Goal: Information Seeking & Learning: Learn about a topic

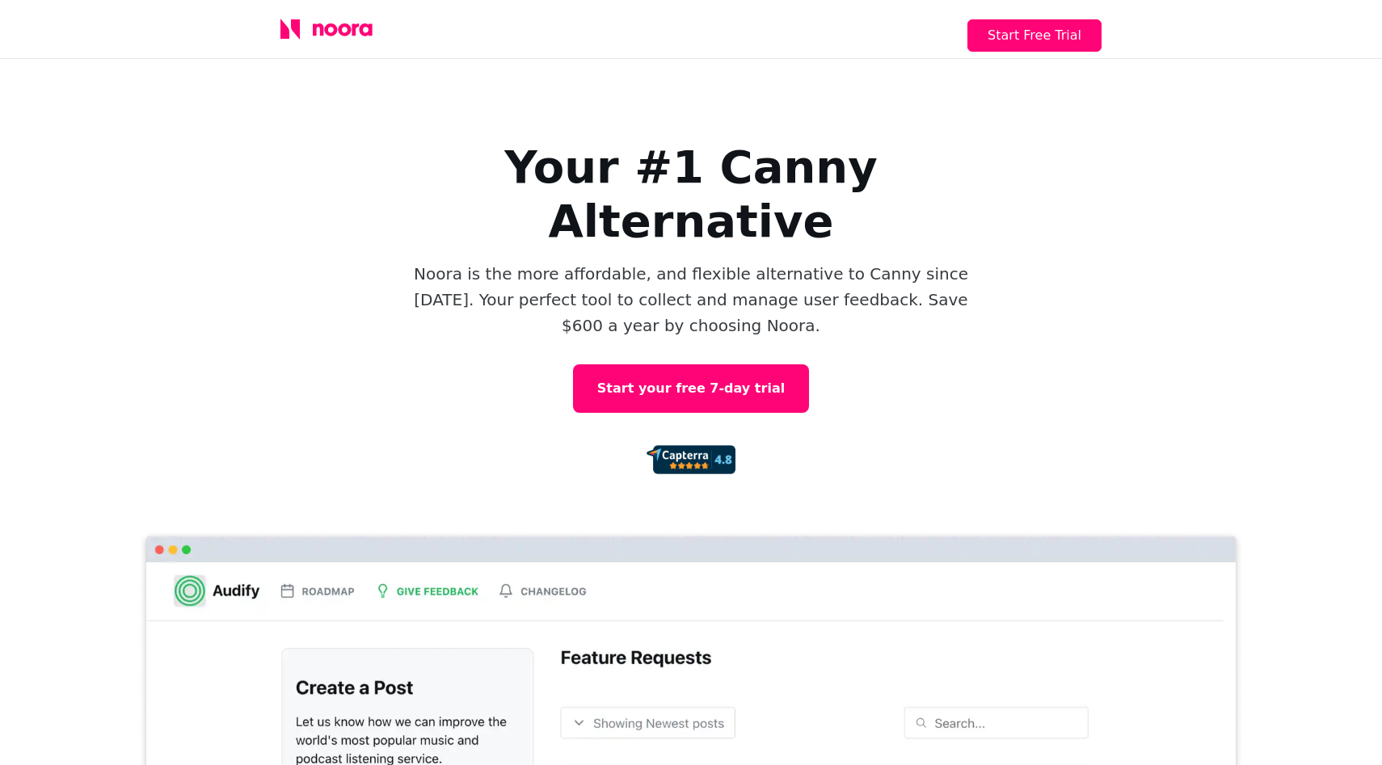
click at [346, 31] on icon at bounding box center [326, 29] width 92 height 21
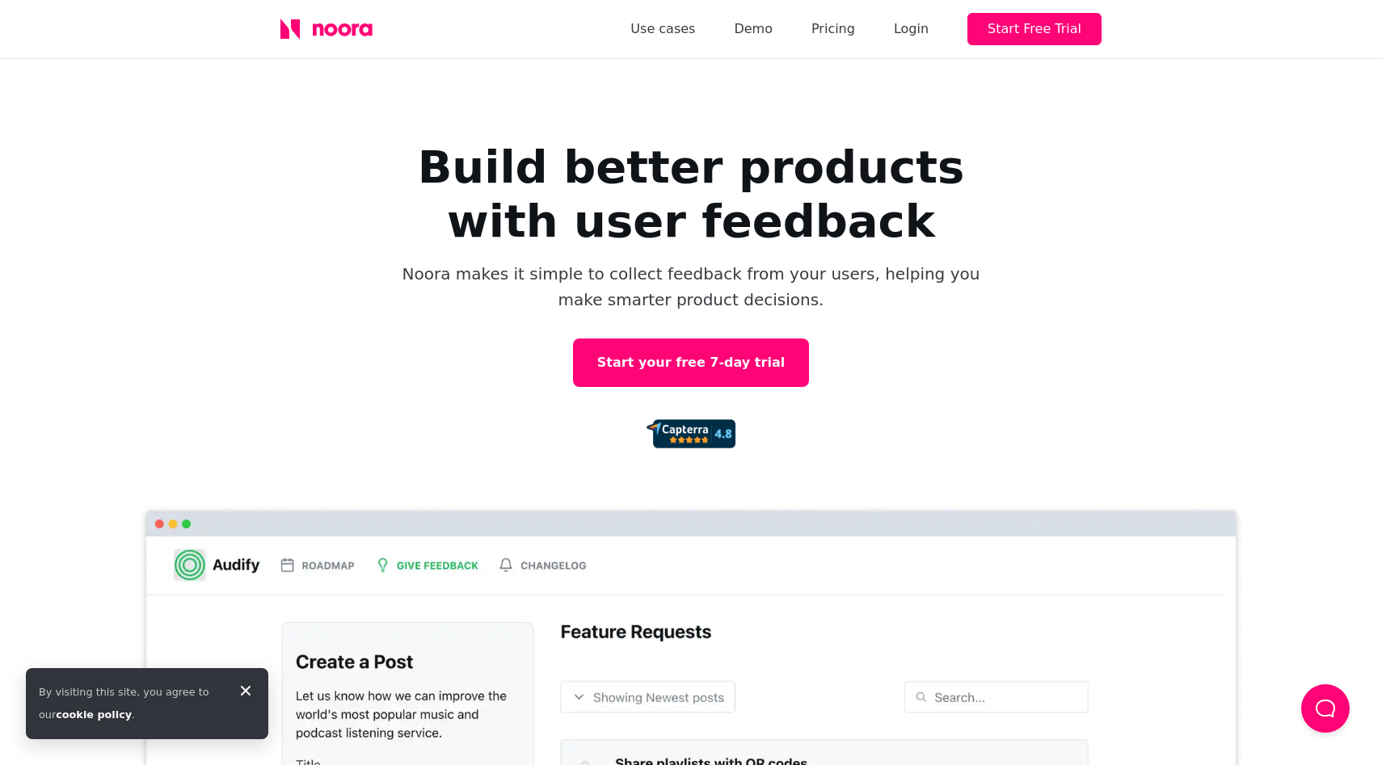
click at [346, 31] on icon at bounding box center [326, 29] width 92 height 21
click at [246, 689] on icon at bounding box center [246, 691] width 10 height 10
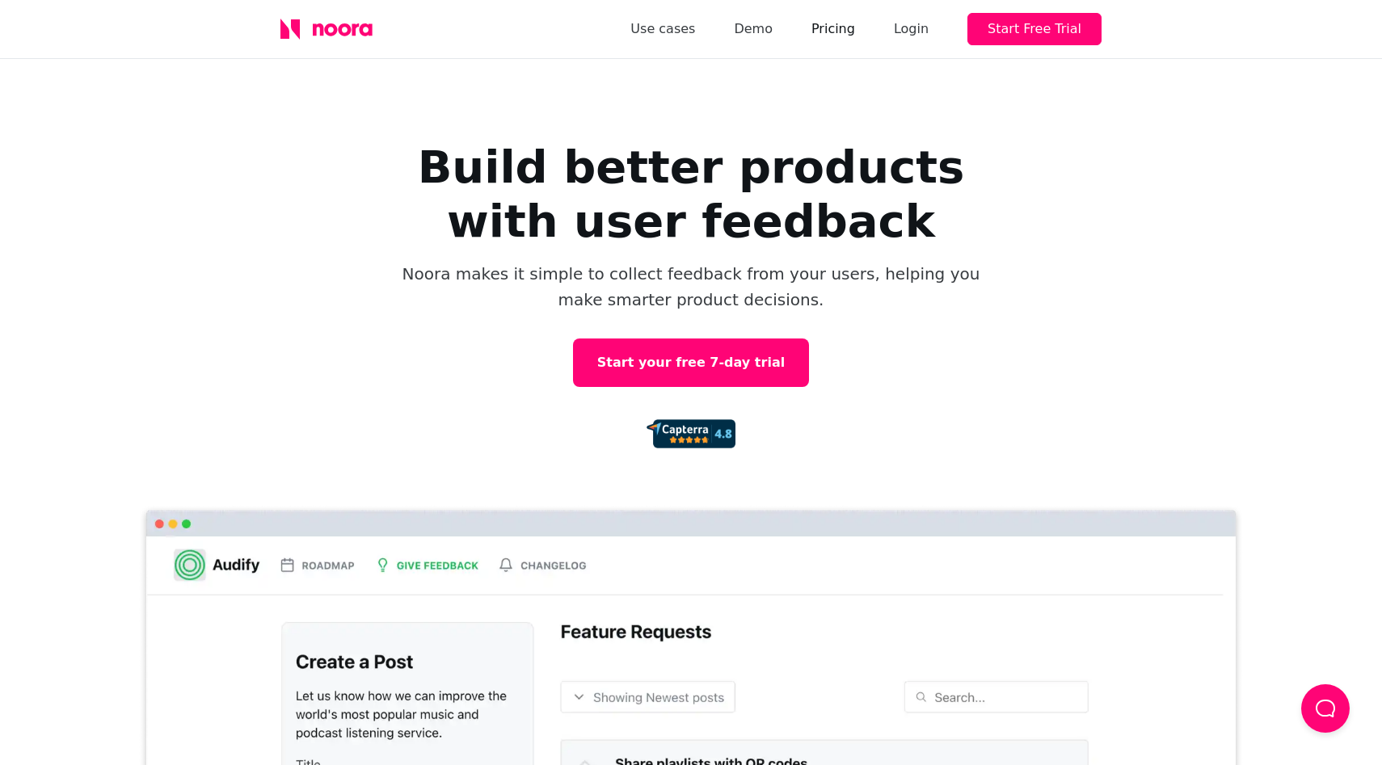
click at [855, 36] on link "Pricing" at bounding box center [833, 29] width 44 height 23
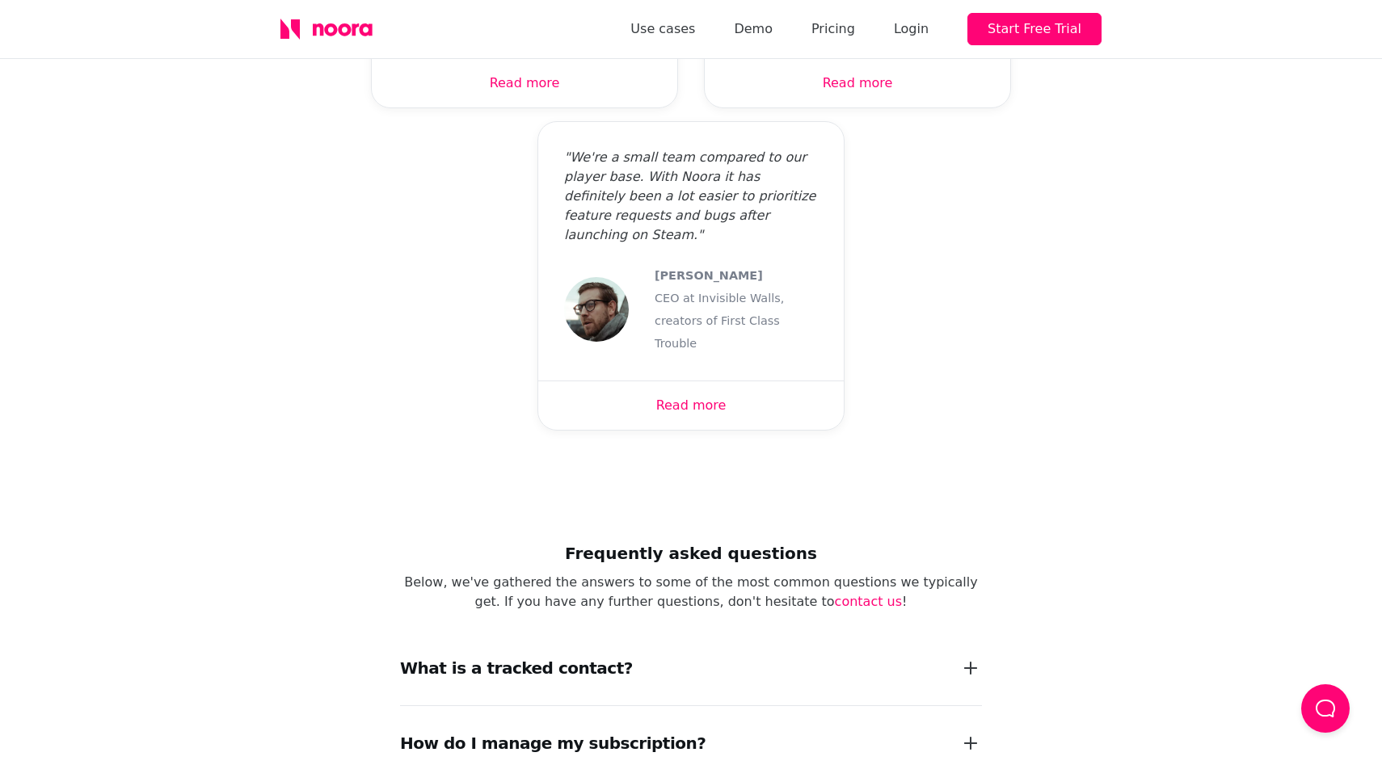
scroll to position [1816, 0]
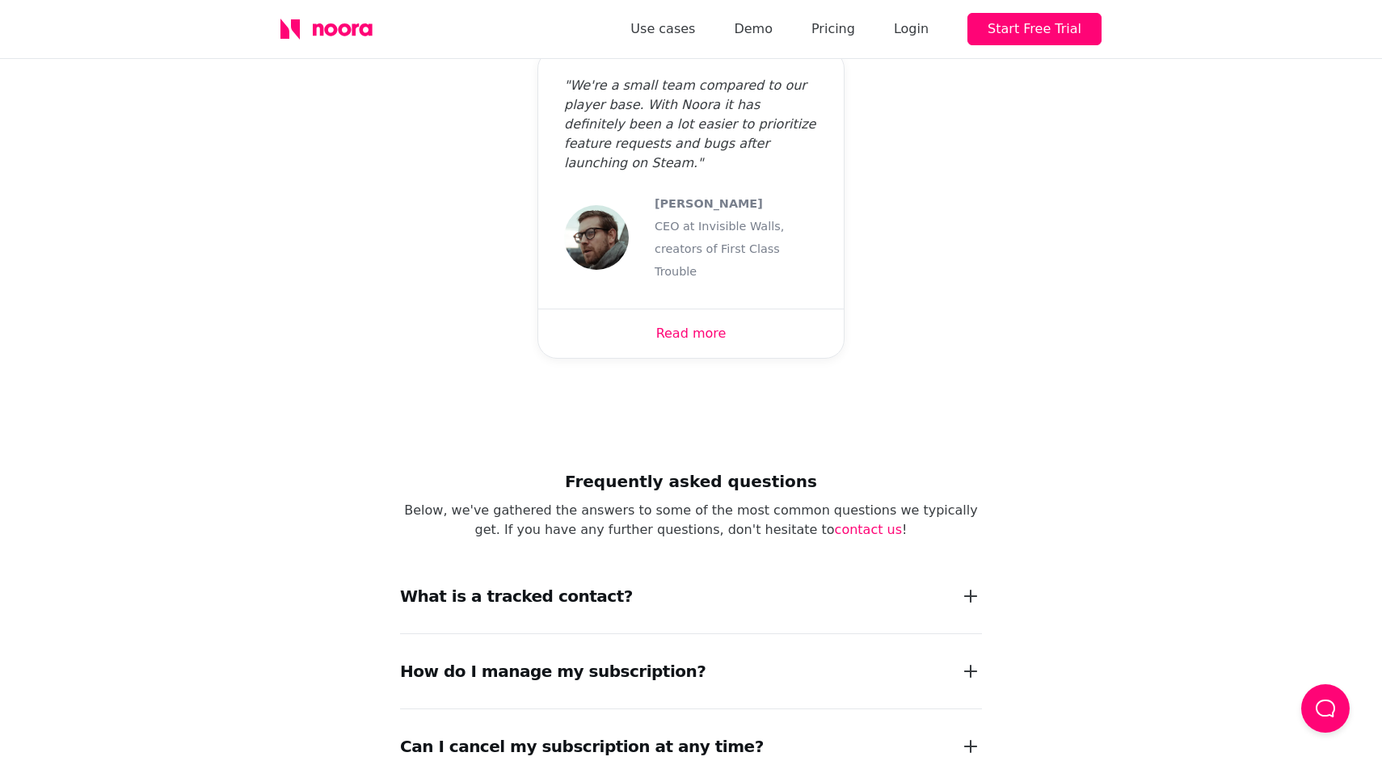
click at [317, 23] on icon at bounding box center [326, 29] width 92 height 21
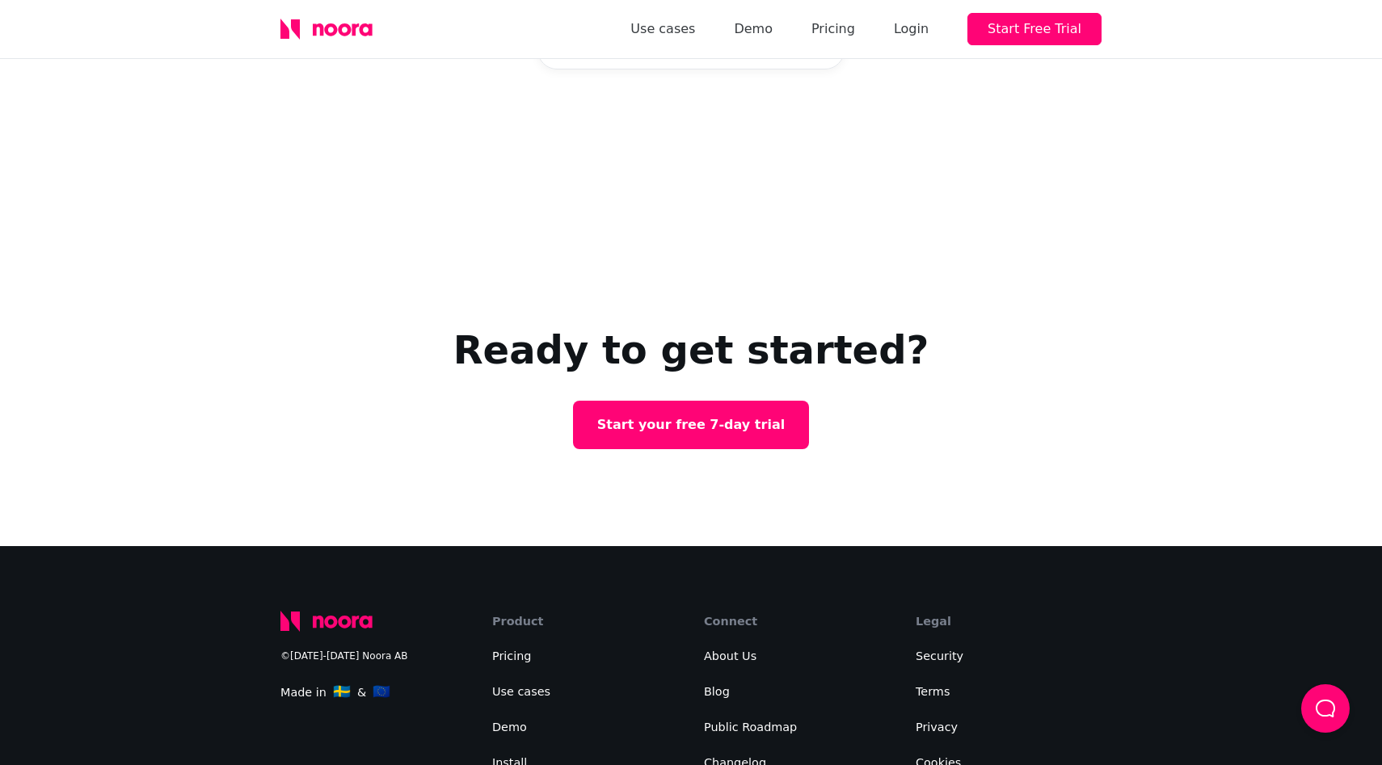
scroll to position [1816, 0]
